Goal: Check status

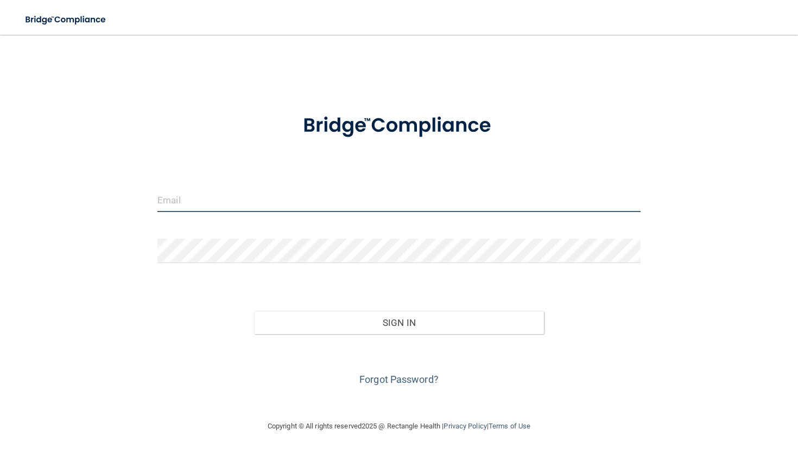
type input "[EMAIL_ADDRESS][DOMAIN_NAME]"
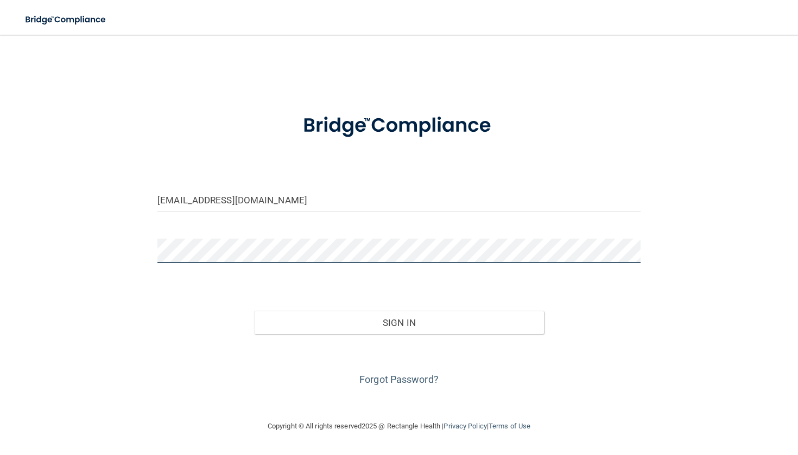
click at [398, 322] on button "Sign In" at bounding box center [399, 323] width 290 height 24
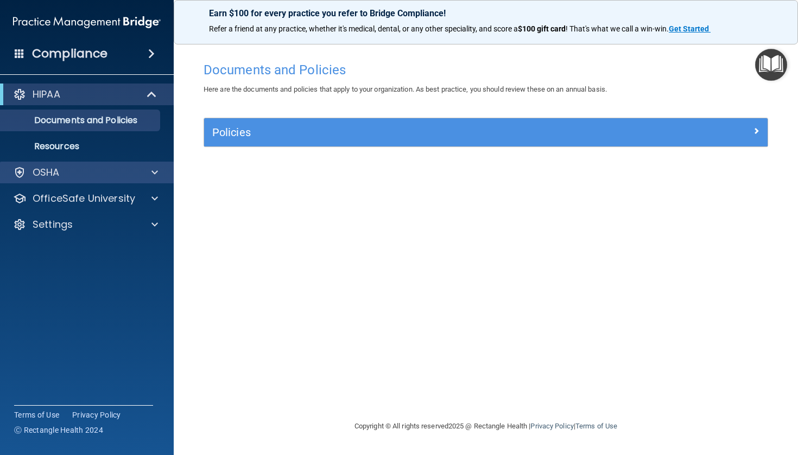
click at [154, 183] on div "OSHA" at bounding box center [87, 173] width 174 height 22
click at [148, 172] on div at bounding box center [152, 172] width 27 height 13
click at [149, 175] on div at bounding box center [152, 172] width 27 height 13
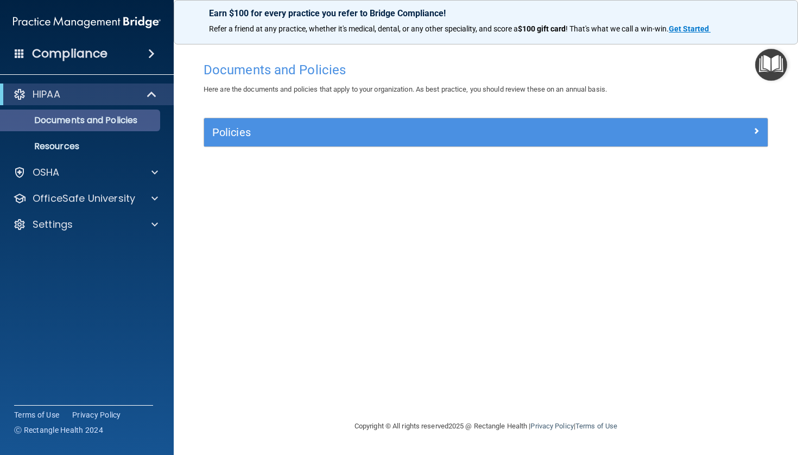
click at [134, 122] on p "Documents and Policies" at bounding box center [81, 120] width 148 height 11
click at [275, 136] on h5 "Policies" at bounding box center [415, 132] width 406 height 12
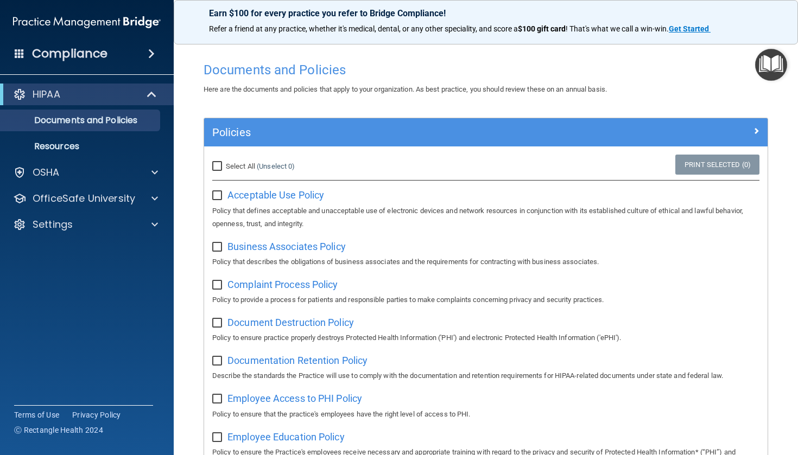
click at [275, 136] on h5 "Policies" at bounding box center [415, 132] width 406 height 12
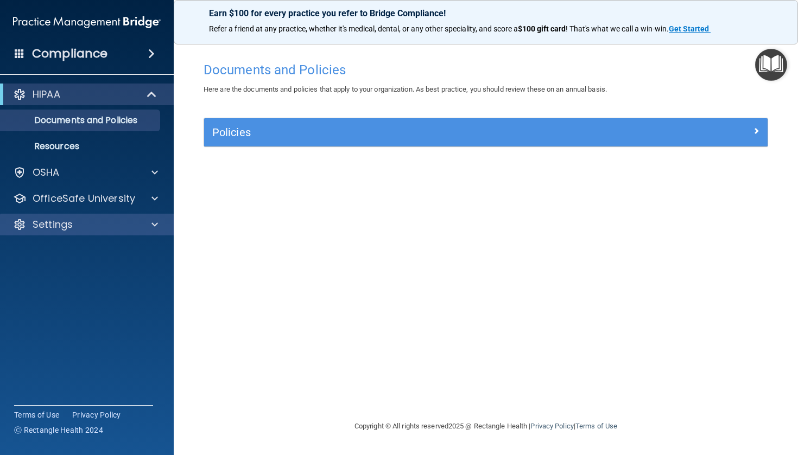
click at [116, 225] on div "Settings" at bounding box center [72, 224] width 135 height 13
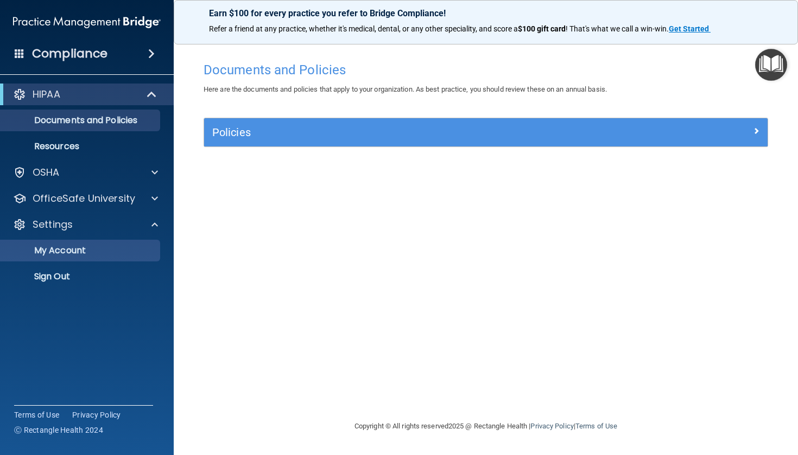
click at [94, 251] on p "My Account" at bounding box center [81, 250] width 148 height 11
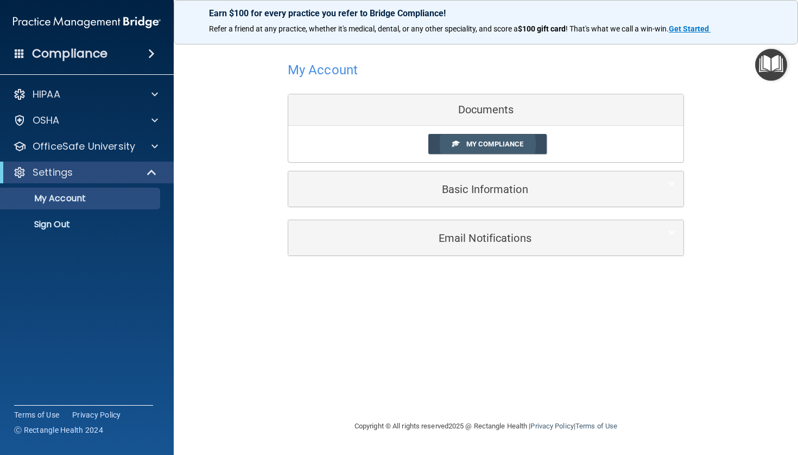
click at [523, 141] on span "My Compliance" at bounding box center [494, 144] width 57 height 8
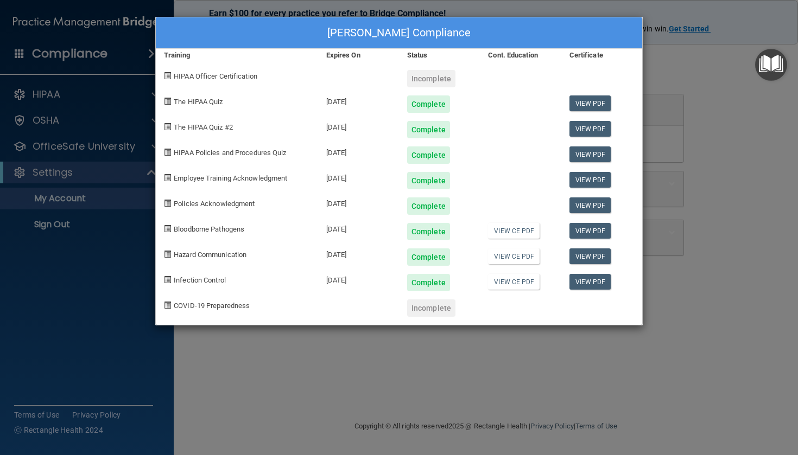
click at [427, 79] on div "Incomplete" at bounding box center [431, 78] width 48 height 17
click at [595, 101] on link "View PDF" at bounding box center [590, 104] width 42 height 16
click at [589, 227] on link "View PDF" at bounding box center [590, 231] width 42 height 16
